Goal: Task Accomplishment & Management: Use online tool/utility

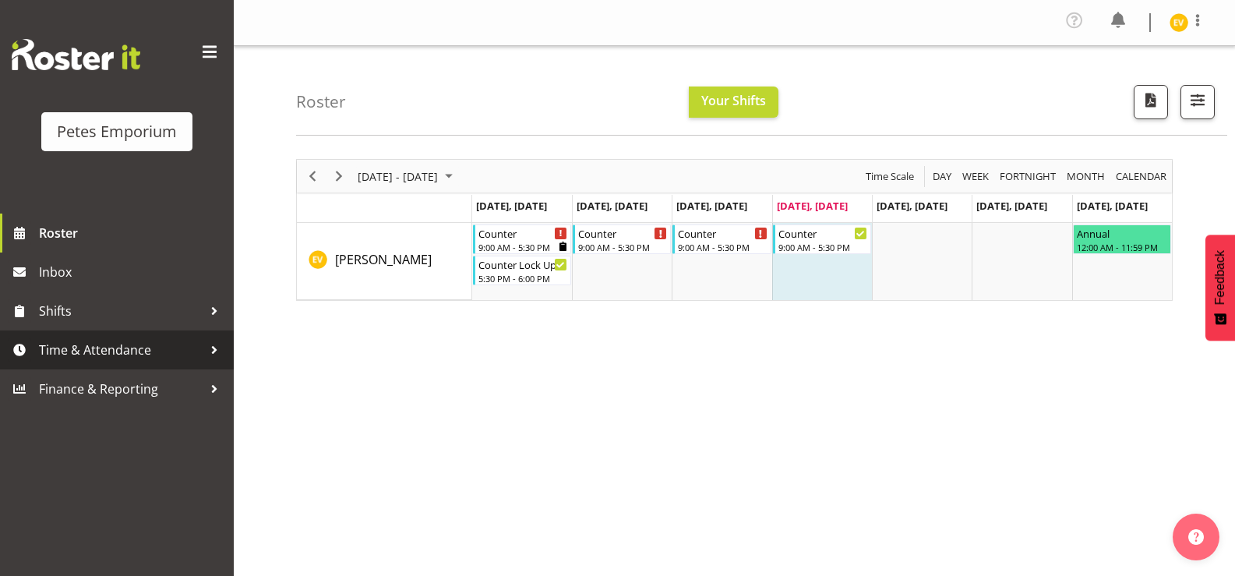
click at [159, 345] on span "Time & Attendance" at bounding box center [121, 349] width 164 height 23
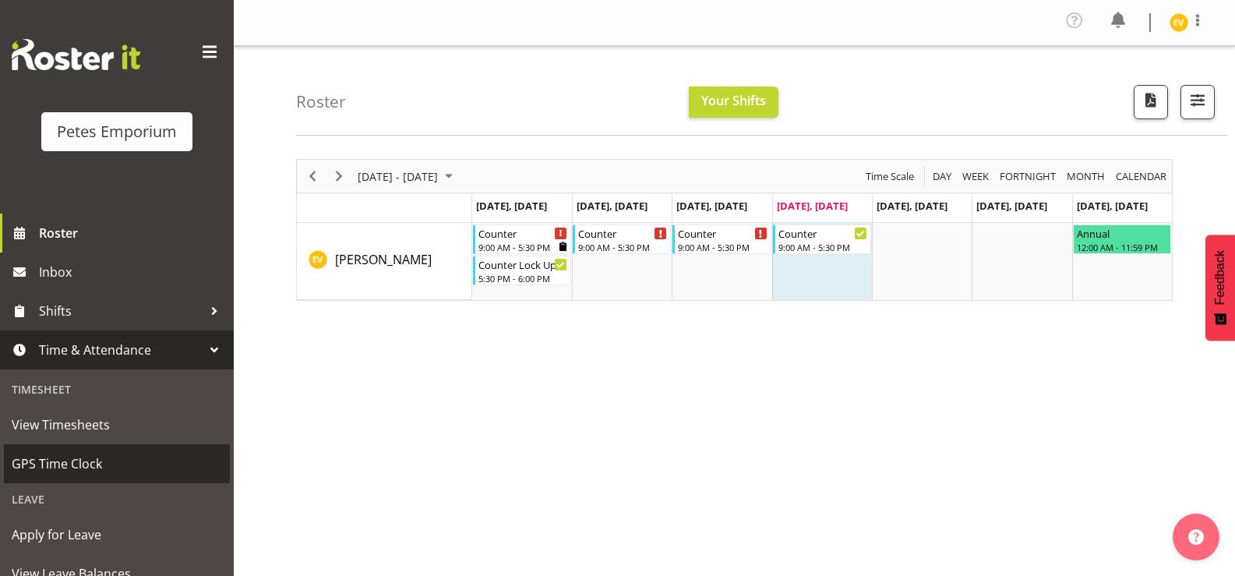
click at [168, 459] on span "GPS Time Clock" at bounding box center [117, 463] width 210 height 23
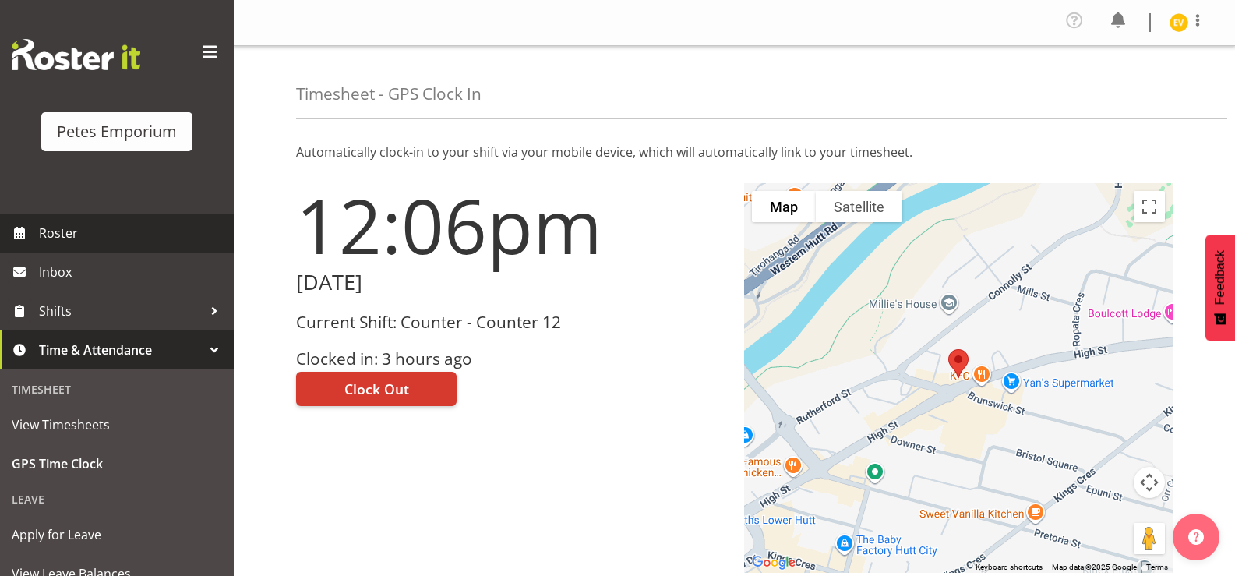
click at [182, 221] on span "Roster" at bounding box center [132, 232] width 187 height 23
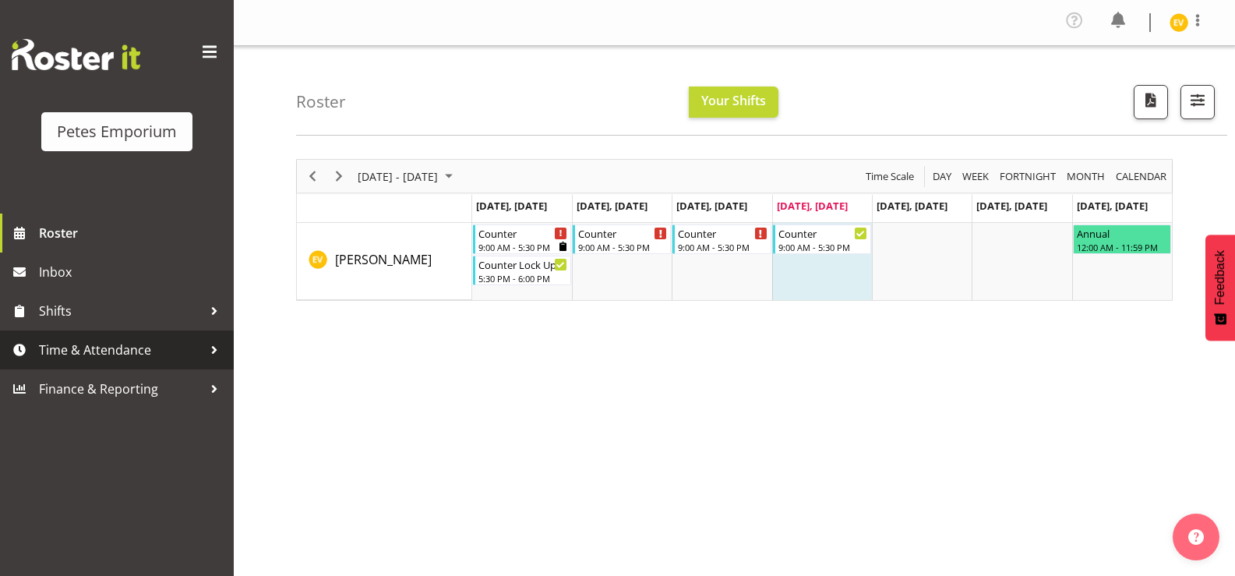
click at [191, 355] on span "Time & Attendance" at bounding box center [121, 349] width 164 height 23
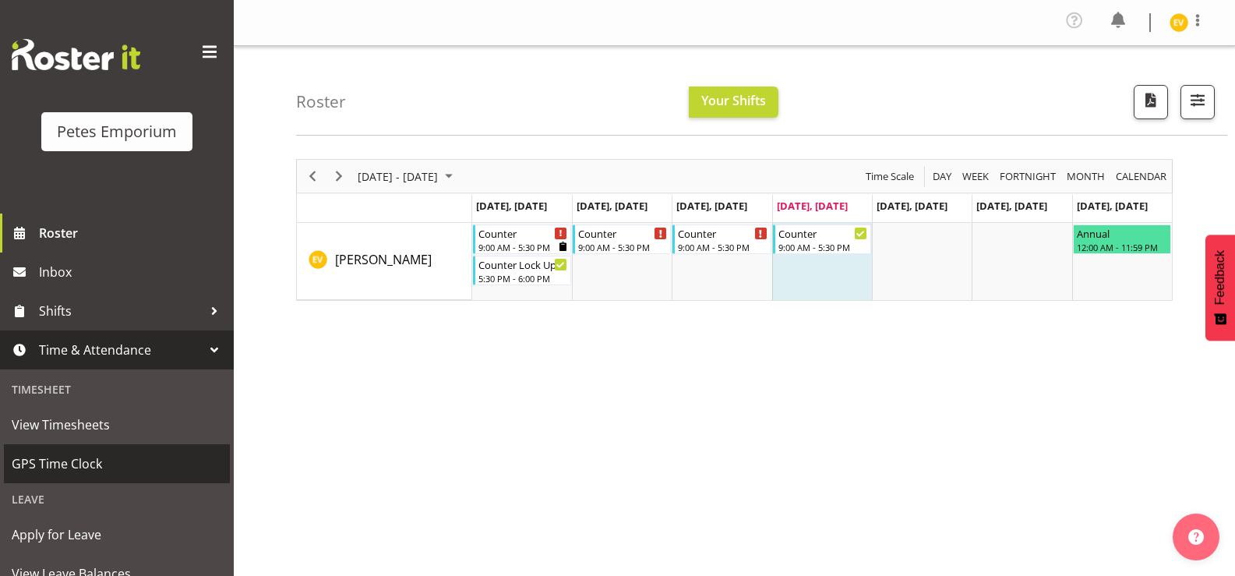
click at [146, 461] on span "GPS Time Clock" at bounding box center [117, 463] width 210 height 23
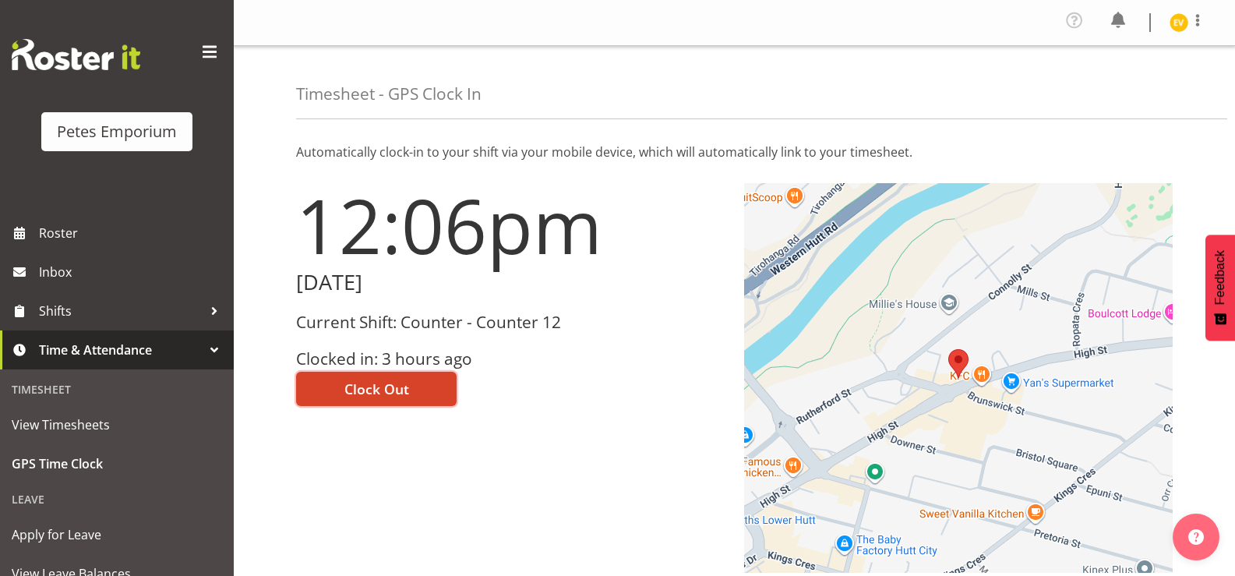
click at [404, 391] on span "Clock Out" at bounding box center [376, 389] width 65 height 20
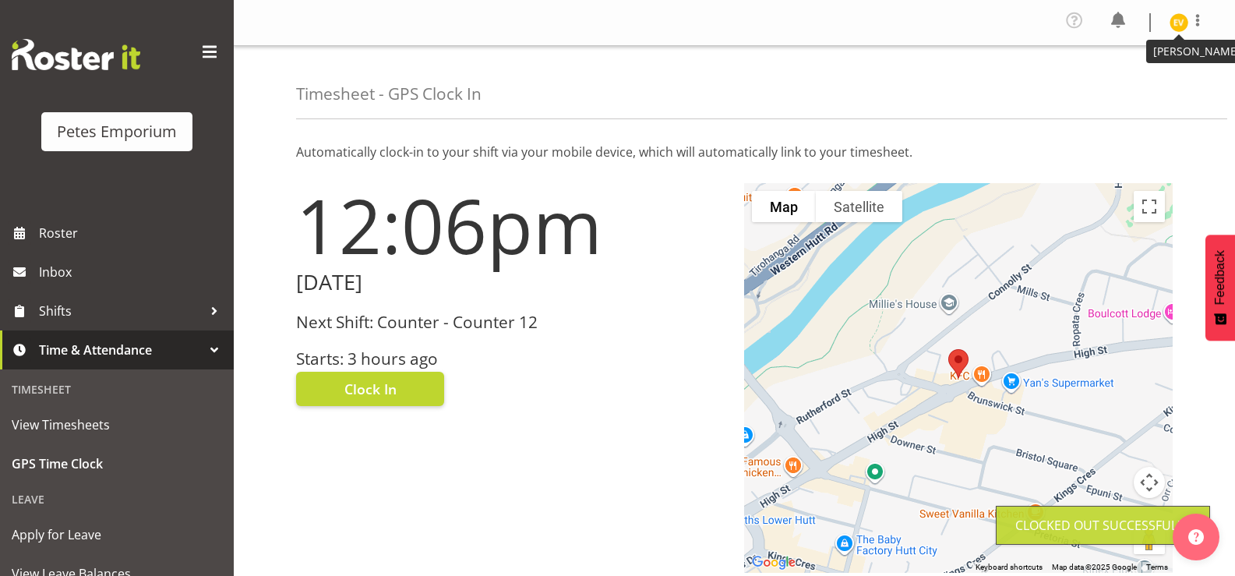
click at [1184, 19] on img at bounding box center [1179, 22] width 19 height 19
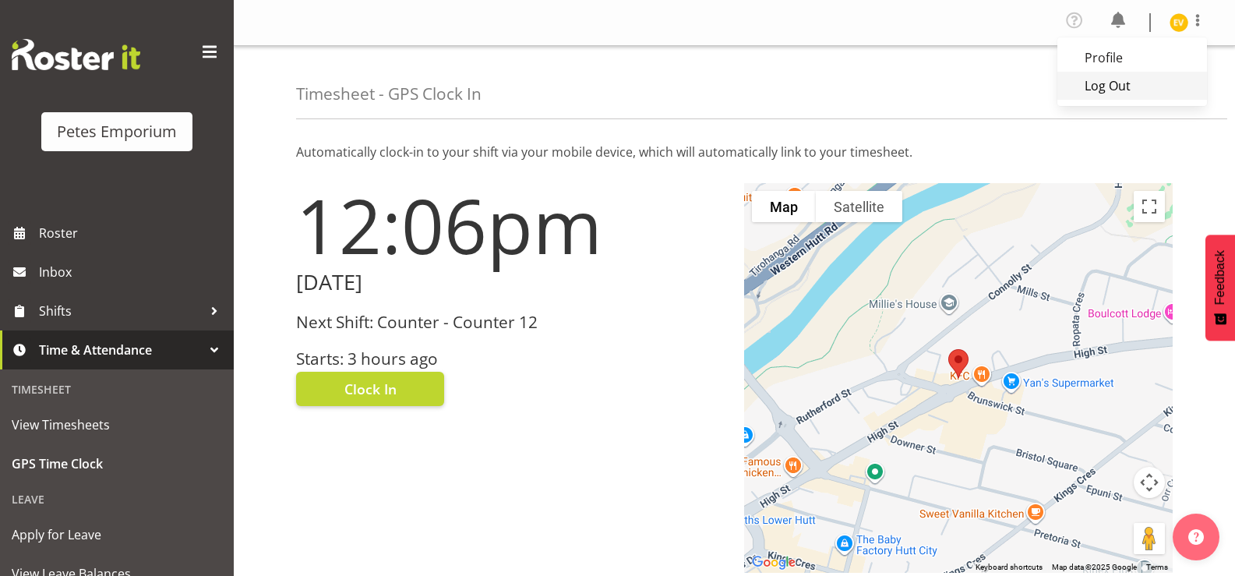
click at [1154, 80] on link "Log Out" at bounding box center [1133, 86] width 150 height 28
